Goal: Task Accomplishment & Management: Use online tool/utility

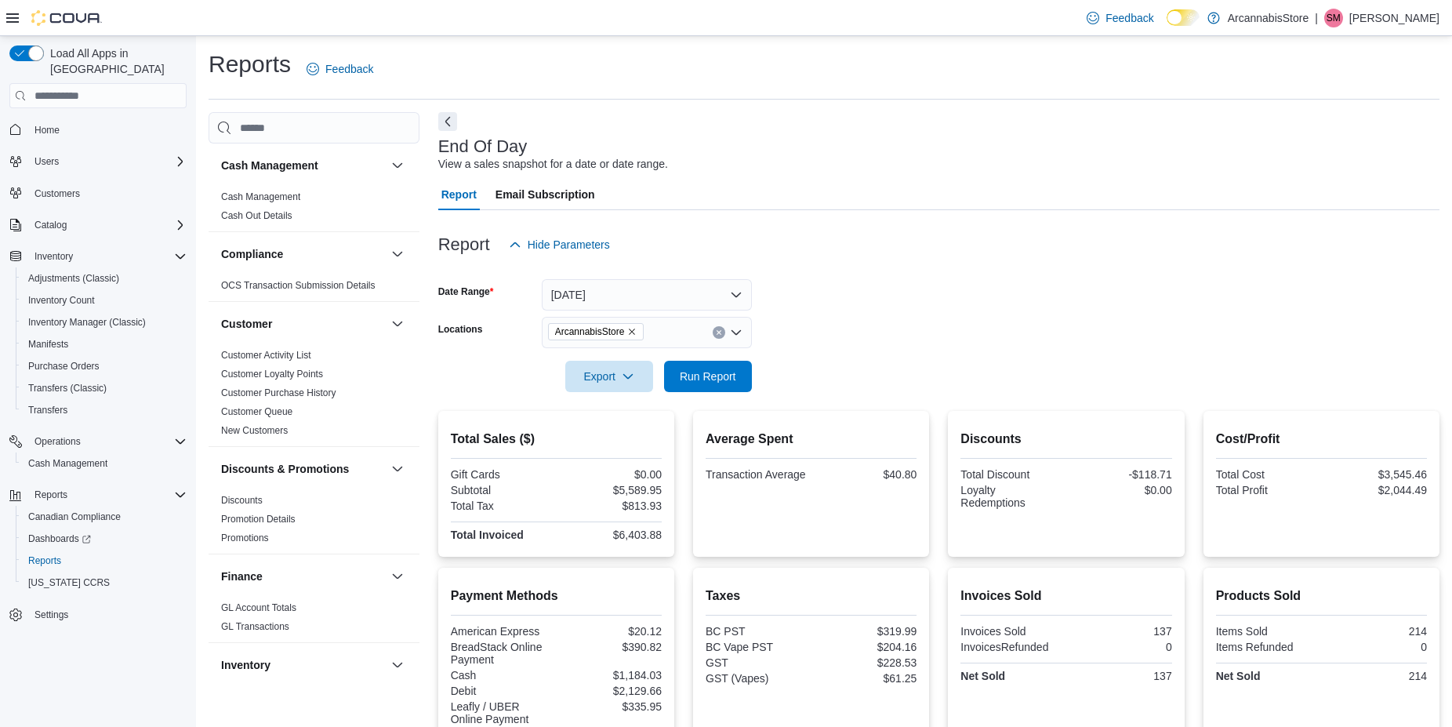
scroll to position [405, 0]
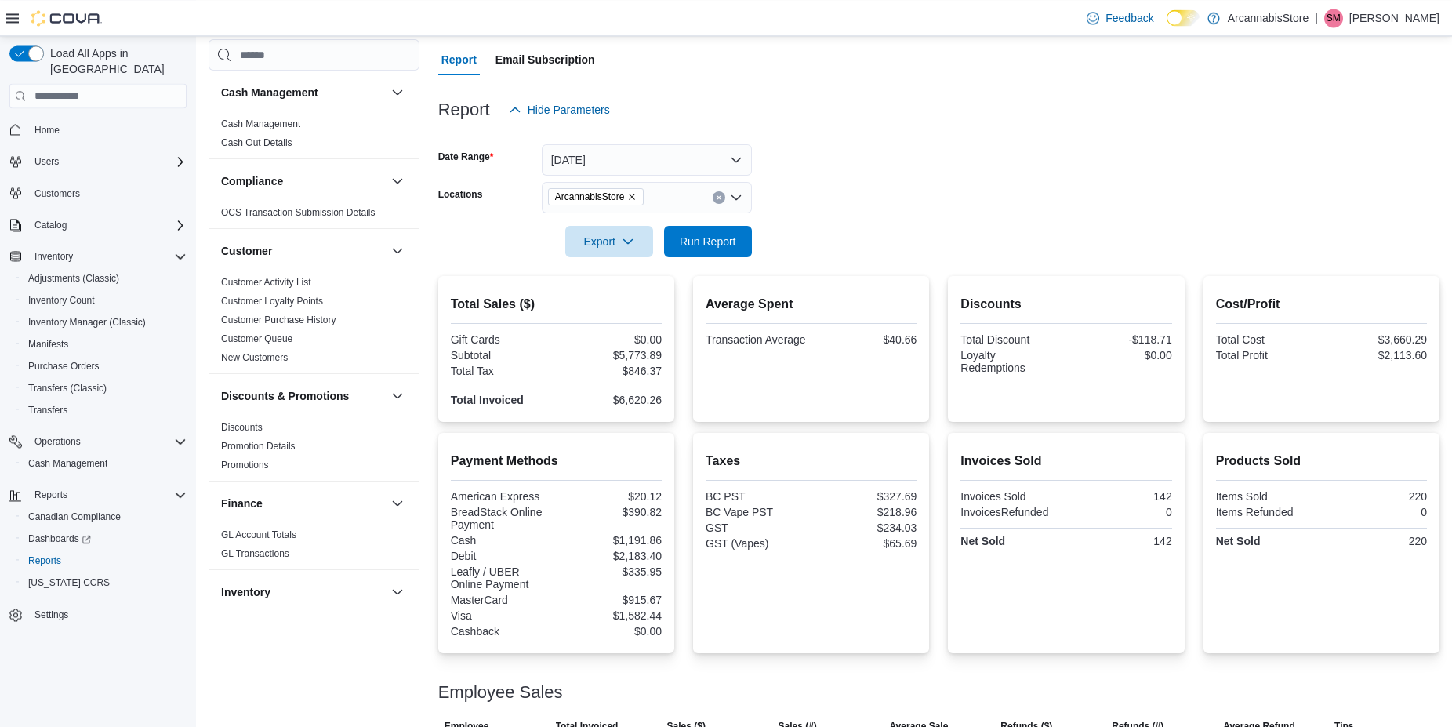
scroll to position [296, 0]
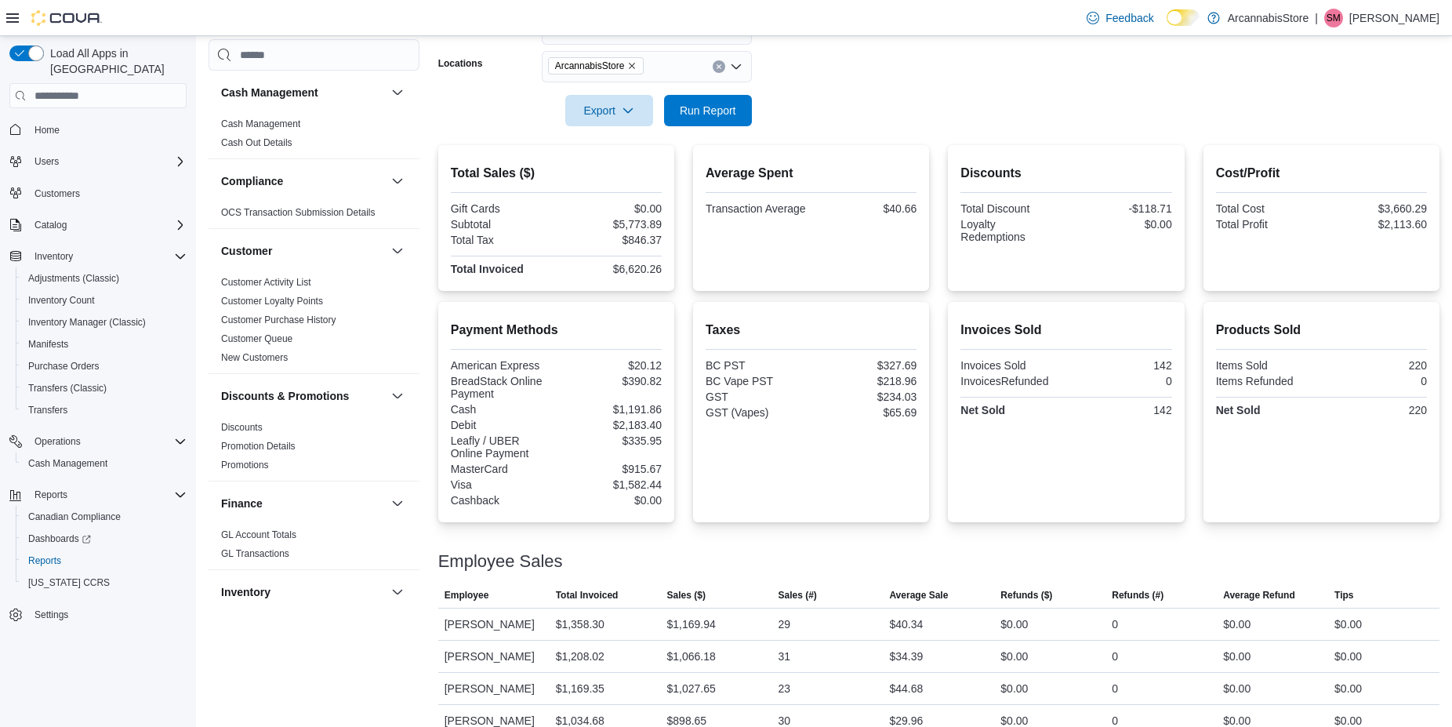
drag, startPoint x: 903, startPoint y: 245, endPoint x: 909, endPoint y: 338, distance: 92.7
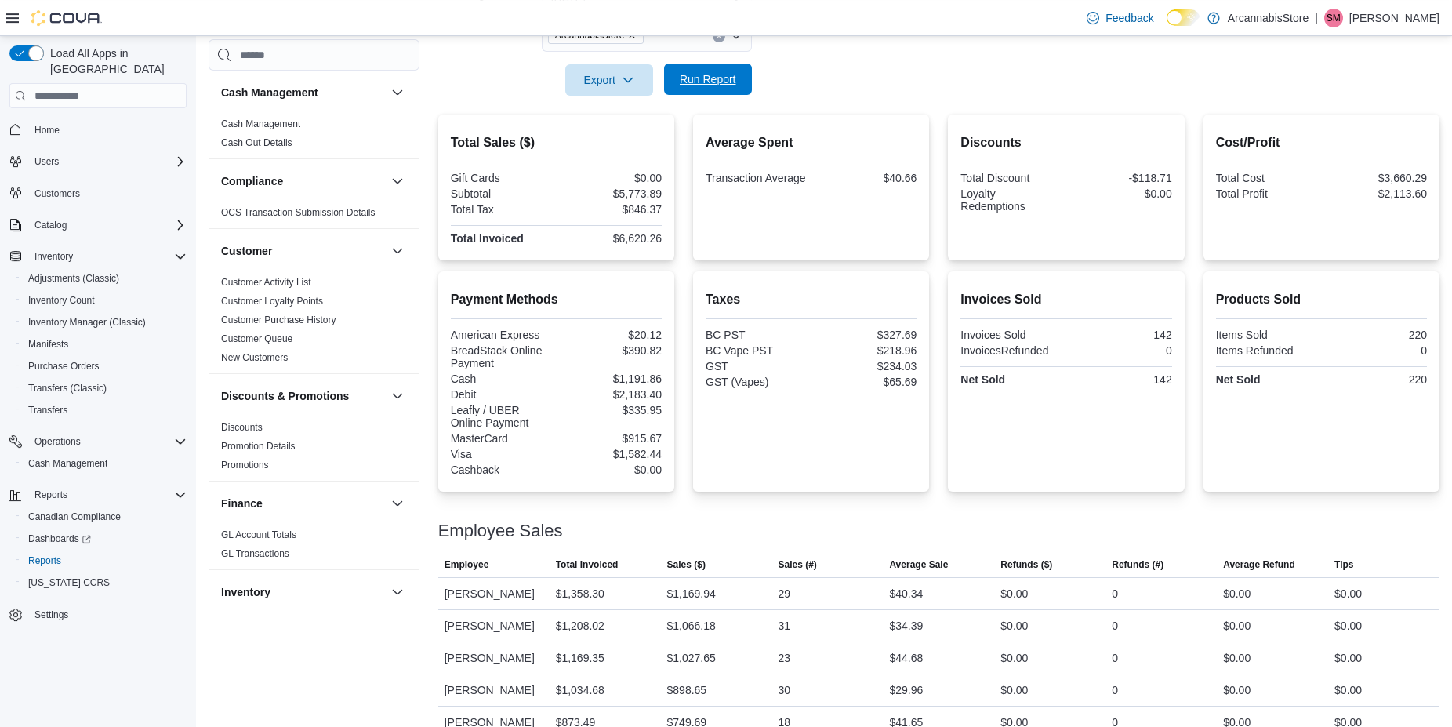
click at [701, 85] on span "Run Report" at bounding box center [708, 79] width 56 height 16
click at [691, 89] on span "Run Report" at bounding box center [708, 79] width 69 height 31
